Goal: Use online tool/utility

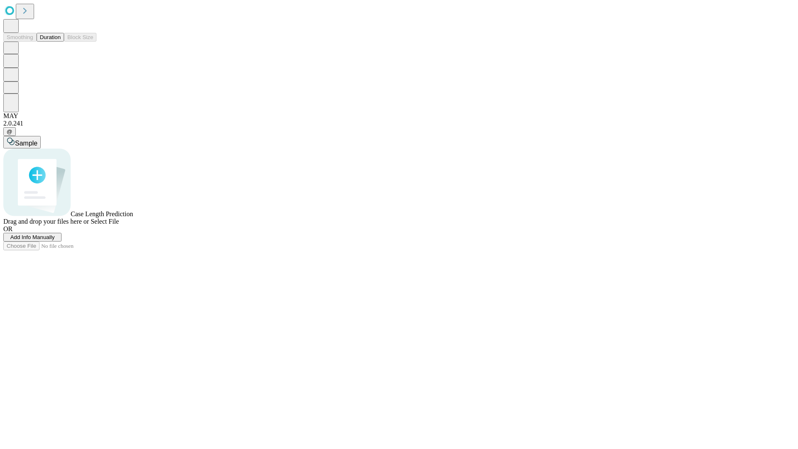
click at [61, 42] on button "Duration" at bounding box center [50, 37] width 27 height 9
click at [37, 140] on span "Sample" at bounding box center [26, 143] width 22 height 7
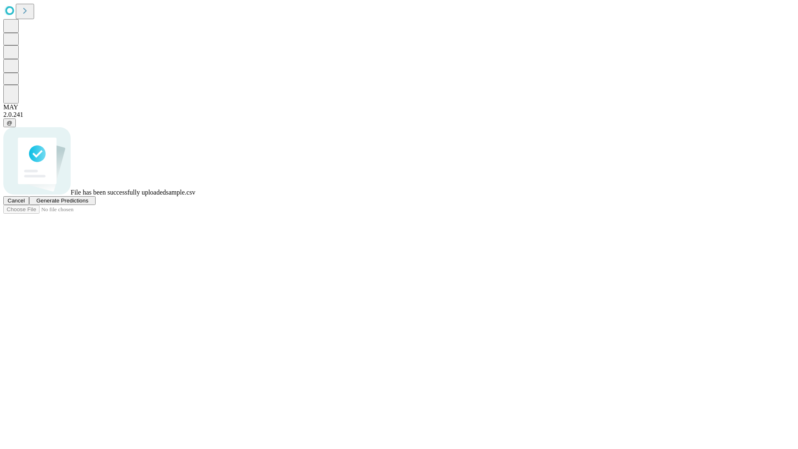
click at [88, 204] on span "Generate Predictions" at bounding box center [62, 200] width 52 height 6
